Goal: Transaction & Acquisition: Book appointment/travel/reservation

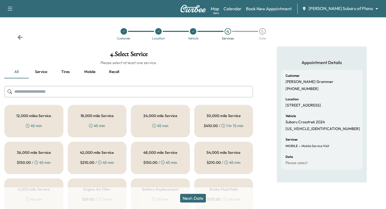
click at [122, 32] on icon at bounding box center [123, 31] width 3 height 3
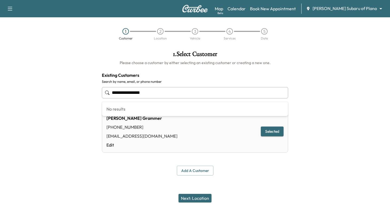
drag, startPoint x: 158, startPoint y: 92, endPoint x: -211, endPoint y: 60, distance: 370.2
click at [0, 60] on html "**********" at bounding box center [195, 104] width 390 height 209
paste input "text"
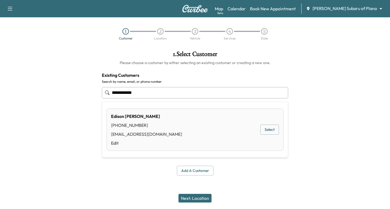
click at [270, 132] on button "Select" at bounding box center [269, 130] width 19 height 10
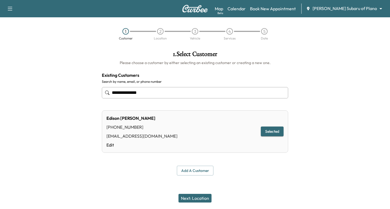
type input "**********"
click at [201, 195] on button "Next: Location" at bounding box center [195, 198] width 33 height 9
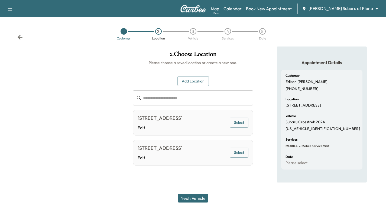
scroll to position [4, 0]
click at [185, 76] on button "Add Location" at bounding box center [192, 81] width 31 height 10
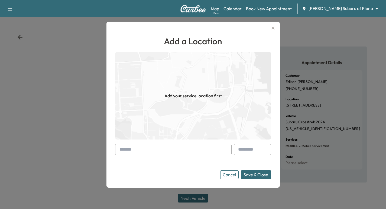
click at [154, 150] on input "text" at bounding box center [173, 149] width 117 height 11
paste input "**********"
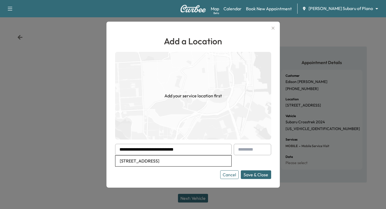
click at [210, 162] on li "[STREET_ADDRESS]" at bounding box center [173, 161] width 116 height 11
type input "**********"
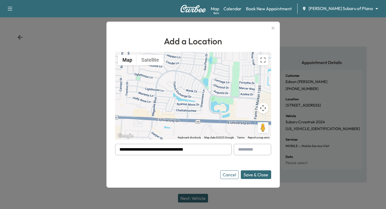
click at [261, 177] on button "Save & Close" at bounding box center [256, 175] width 30 height 9
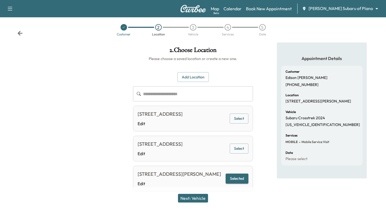
click at [195, 200] on button "Next: Vehicle" at bounding box center [193, 198] width 30 height 9
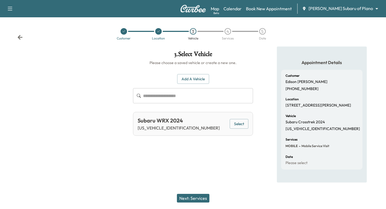
scroll to position [0, 0]
click at [247, 117] on div "Subaru WRX 2024 [US_VEHICLE_IDENTIFICATION_NUMBER] Select" at bounding box center [194, 124] width 121 height 24
click at [243, 123] on button "Select" at bounding box center [241, 124] width 19 height 10
click at [199, 196] on button "Next: Services" at bounding box center [195, 198] width 33 height 9
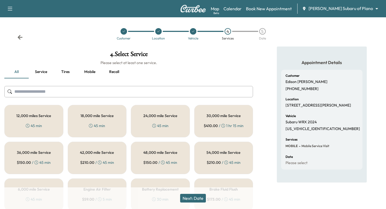
click at [121, 32] on div at bounding box center [124, 31] width 7 height 7
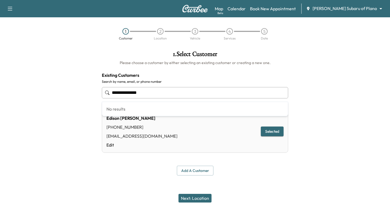
drag, startPoint x: 174, startPoint y: 96, endPoint x: 5, endPoint y: 95, distance: 168.5
click at [7, 95] on div "**********" at bounding box center [195, 114] width 390 height 134
paste input "text"
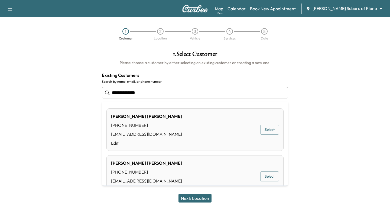
click at [269, 127] on button "Select" at bounding box center [269, 130] width 19 height 10
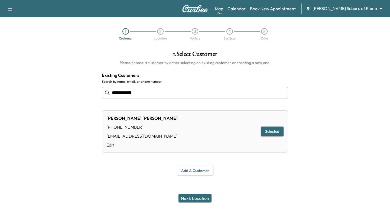
type input "**********"
click at [198, 199] on button "Next: Location" at bounding box center [195, 198] width 33 height 9
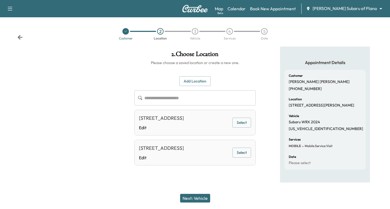
click at [238, 122] on button "Select" at bounding box center [241, 123] width 19 height 10
drag, startPoint x: 205, startPoint y: 196, endPoint x: 193, endPoint y: 191, distance: 13.8
click at [205, 196] on button "Next: Vehicle" at bounding box center [195, 198] width 30 height 9
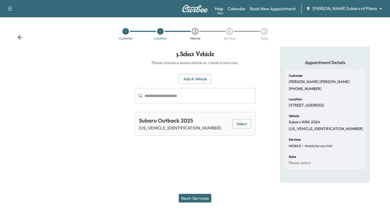
click at [234, 118] on div "Subaru Outback 2025 [US_VEHICLE_IDENTIFICATION_NUMBER] Select" at bounding box center [194, 124] width 121 height 24
click at [238, 125] on button "Select" at bounding box center [241, 124] width 19 height 10
click at [193, 199] on button "Next: Services" at bounding box center [195, 198] width 33 height 9
